Goal: Find specific page/section: Find specific page/section

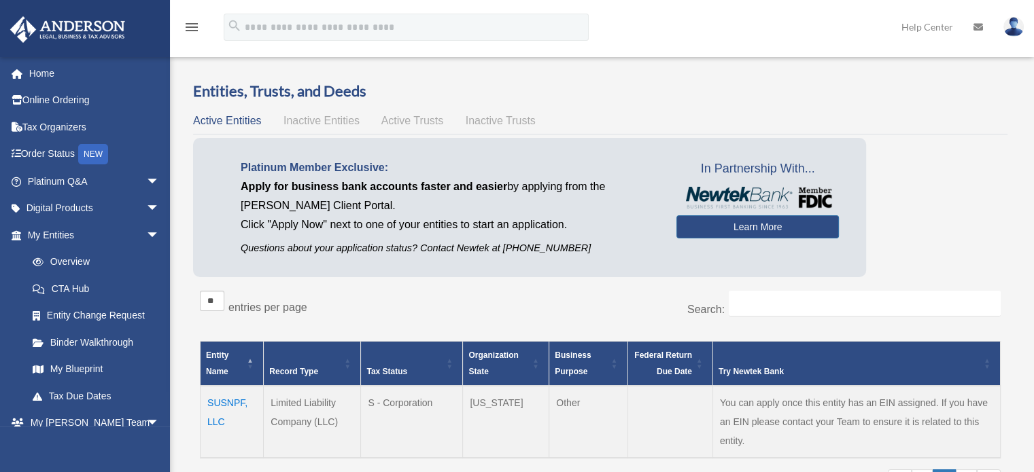
click at [234, 402] on td "SUSNPF, LLC" at bounding box center [231, 422] width 63 height 72
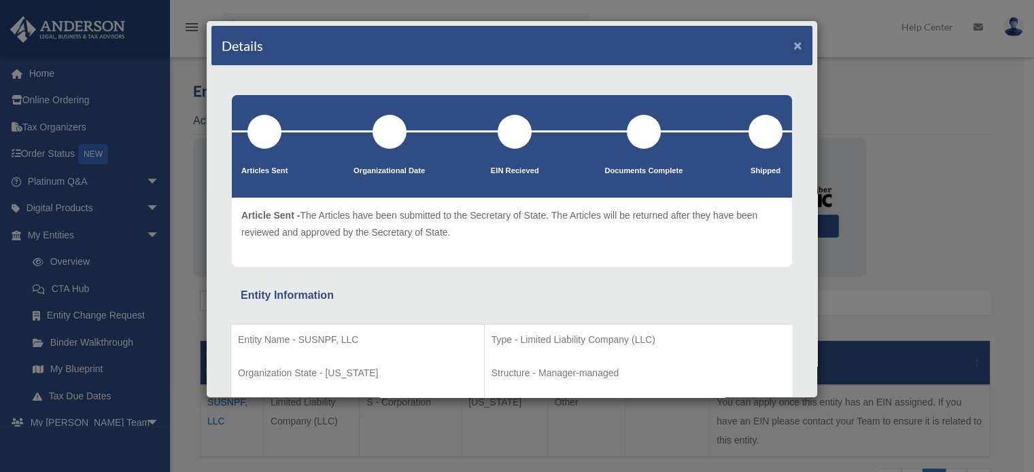
click at [793, 46] on button "×" at bounding box center [797, 45] width 9 height 14
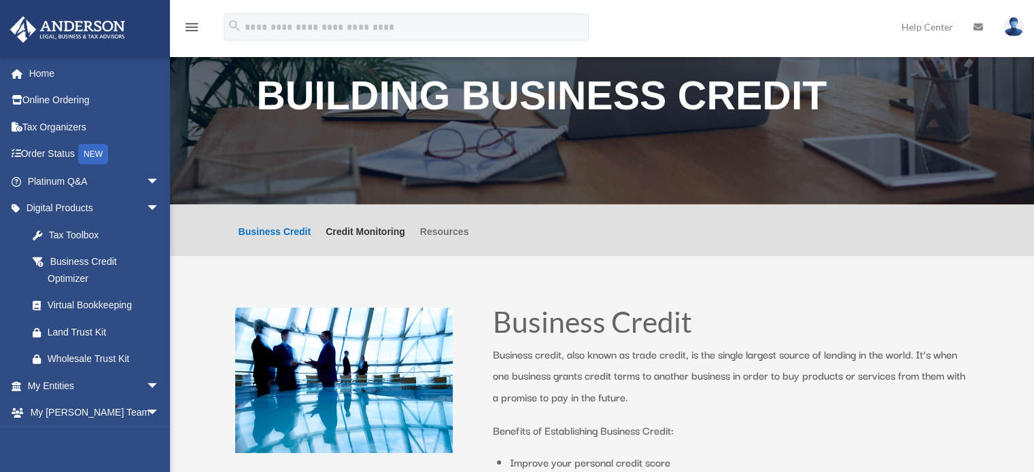
click at [459, 228] on link "Resources" at bounding box center [444, 241] width 49 height 29
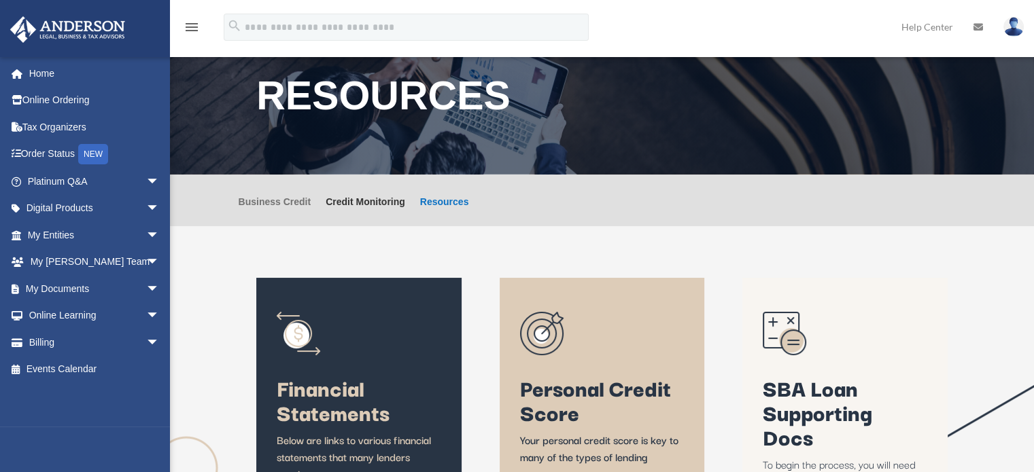
click at [281, 207] on link "Business Credit" at bounding box center [275, 211] width 73 height 29
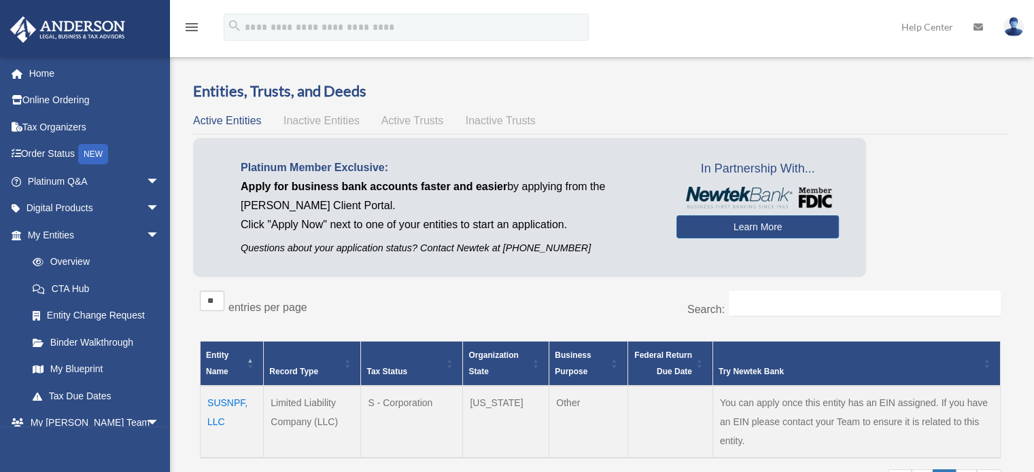
click at [227, 402] on td "SUSNPF, LLC" at bounding box center [231, 422] width 63 height 72
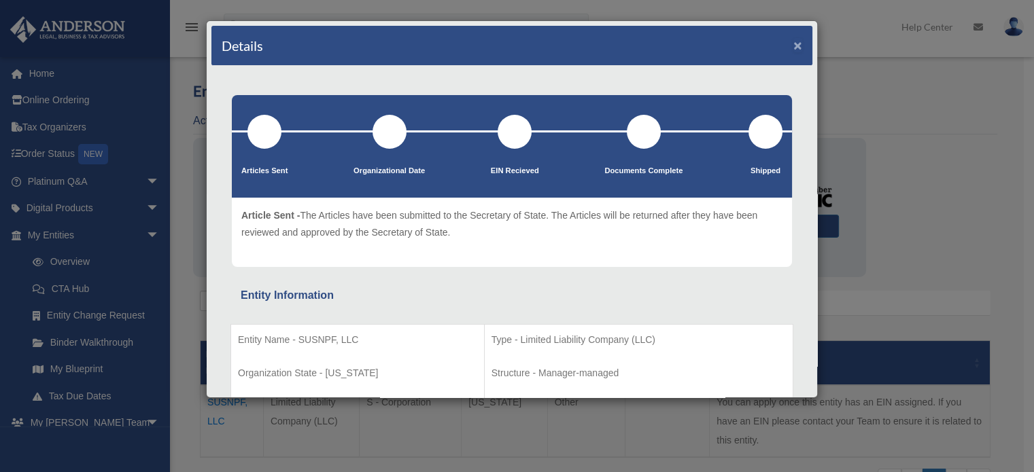
click at [793, 47] on button "×" at bounding box center [797, 45] width 9 height 14
